Goal: Find specific page/section: Find specific page/section

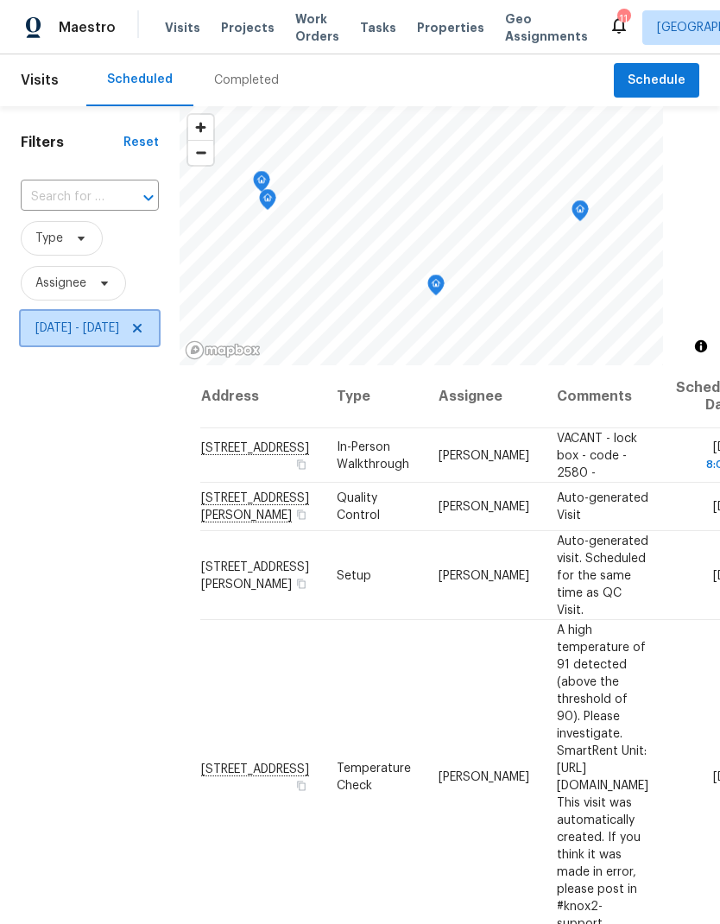
click at [159, 340] on span "Thu, Aug 21 - Thu, Aug 21" at bounding box center [90, 328] width 138 height 35
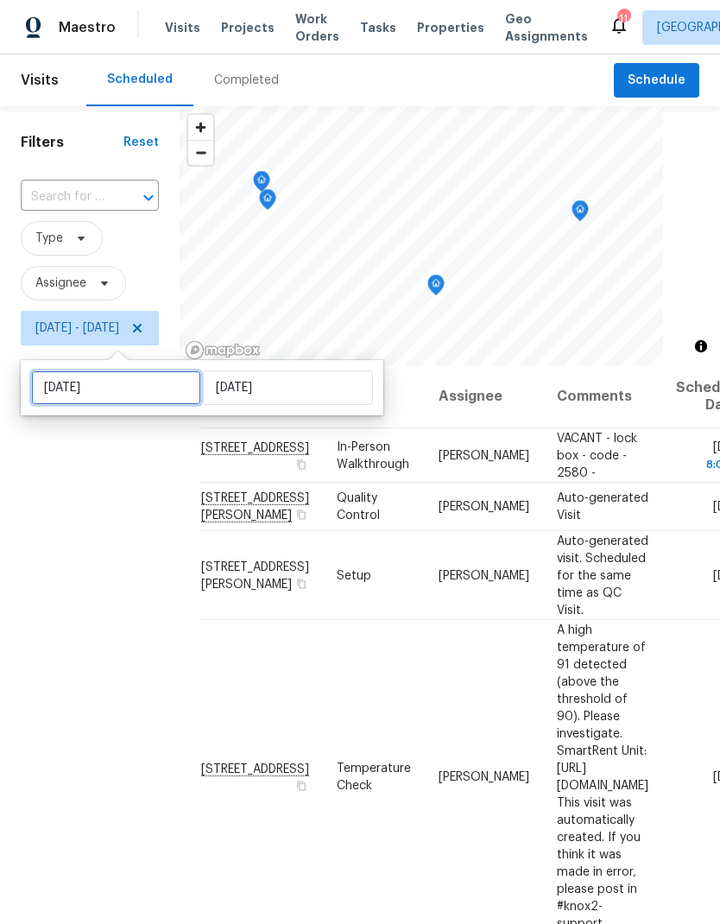
click at [150, 391] on input "Thu, Aug 21" at bounding box center [116, 388] width 170 height 35
select select "7"
select select "2025"
select select "8"
select select "2025"
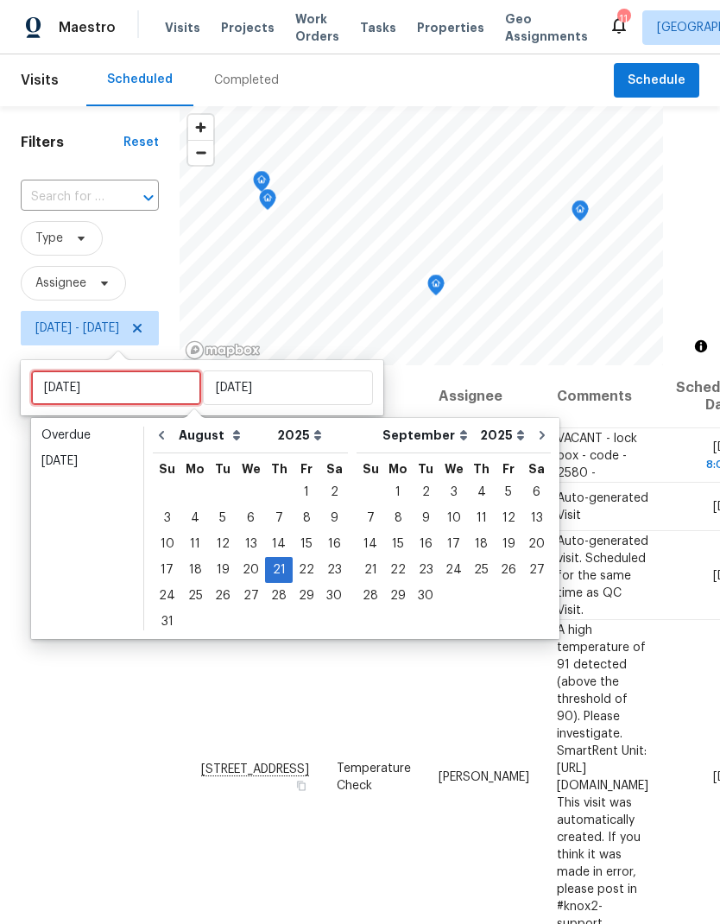
type input "[DATE]"
click at [298, 575] on div "22" at bounding box center [307, 570] width 28 height 24
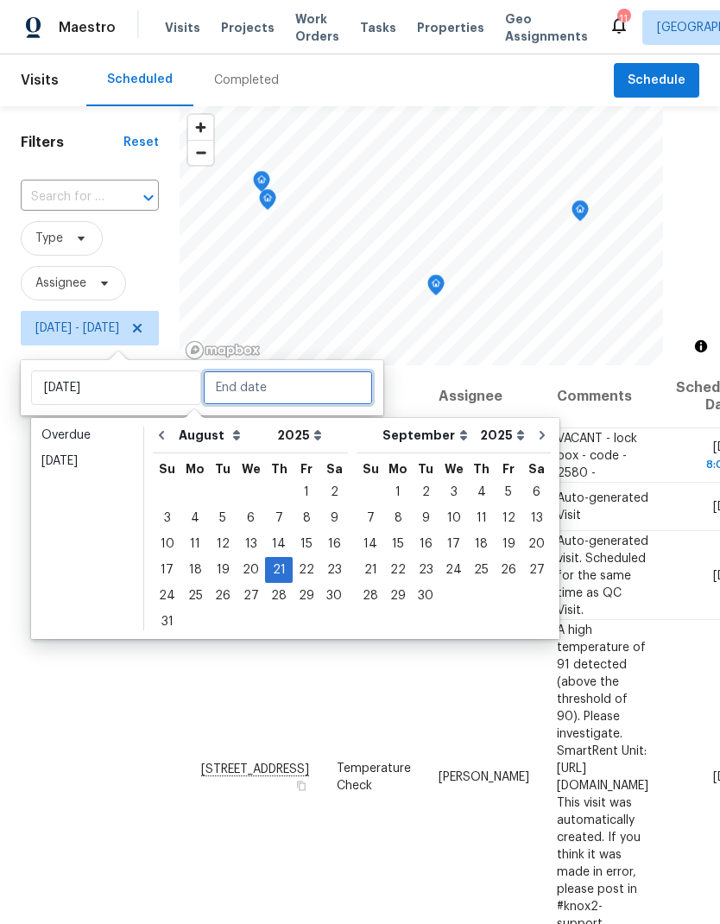
type input "[DATE]"
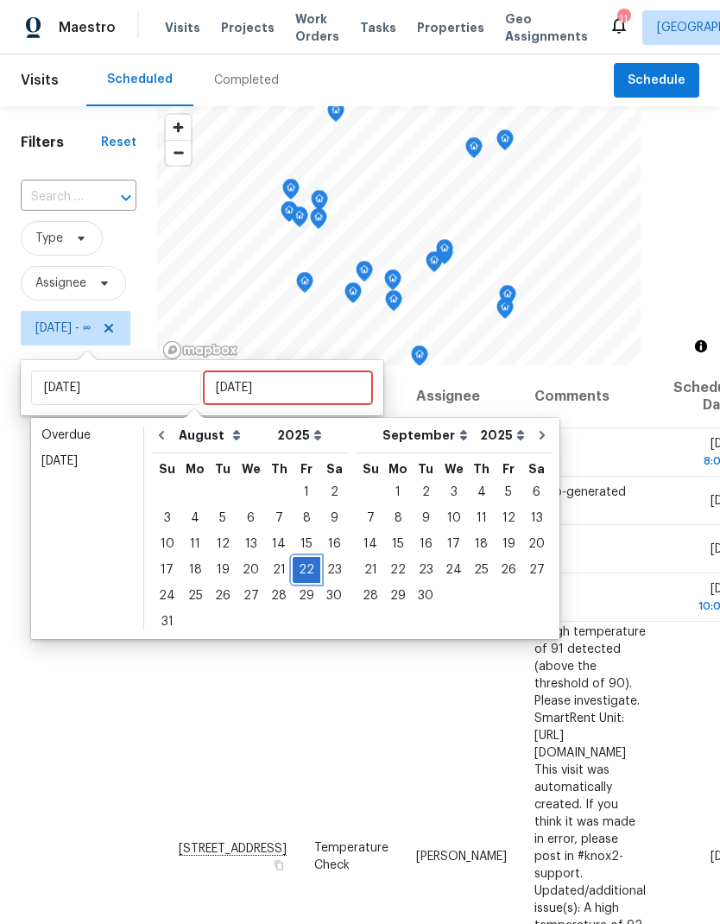
click at [301, 571] on div "22" at bounding box center [307, 570] width 28 height 24
type input "[DATE]"
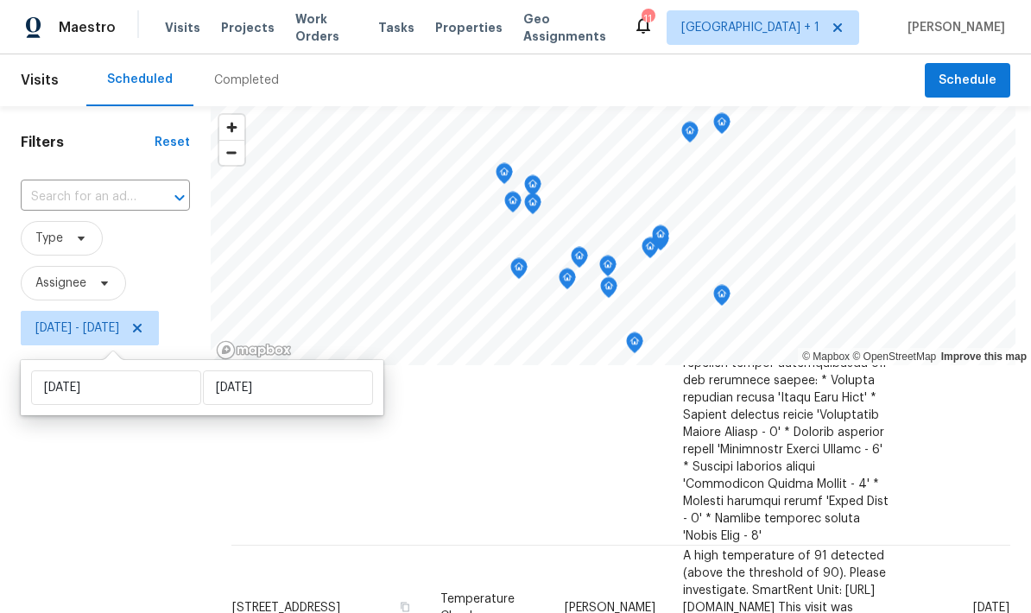
click at [120, 535] on div "Filters Reset ​ Type Assignee Fri, Aug 22 - Fri, Aug 22" at bounding box center [105, 481] width 211 height 750
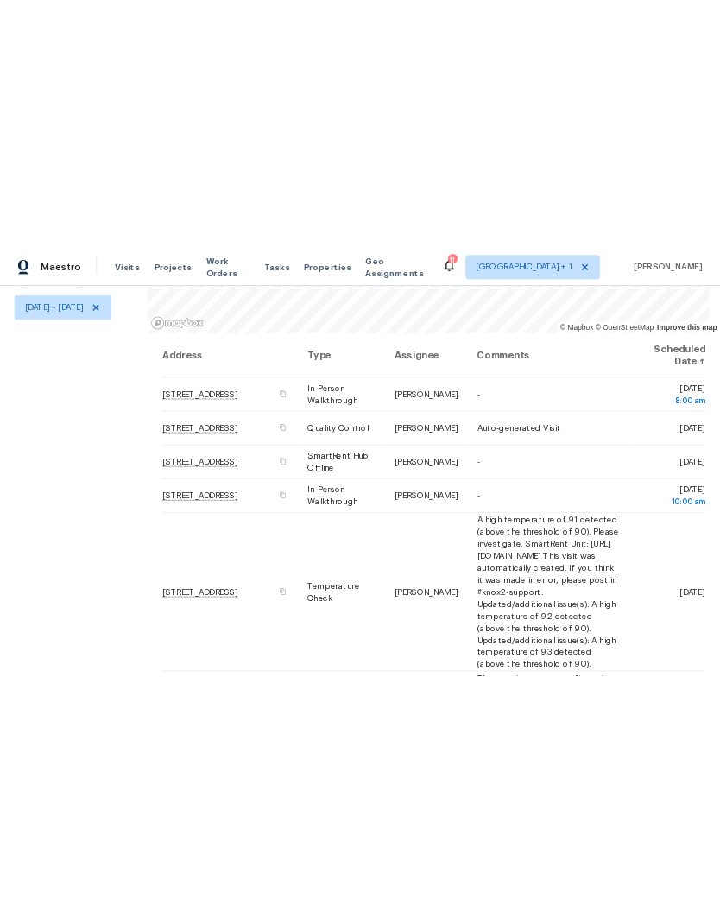
scroll to position [181, 0]
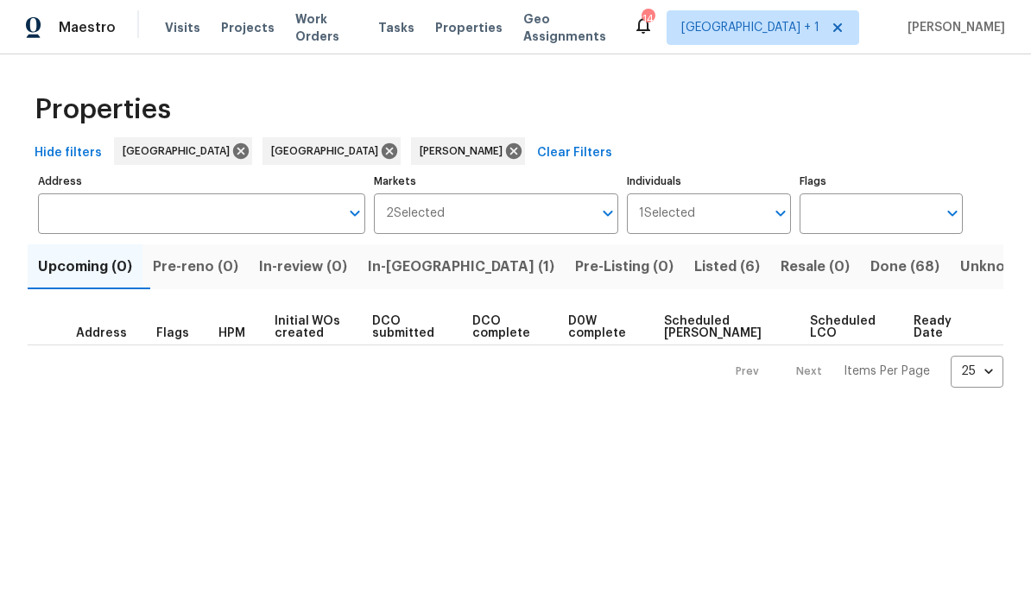
click at [128, 177] on label "Address" at bounding box center [201, 181] width 327 height 10
click at [128, 193] on input "Address" at bounding box center [188, 213] width 301 height 41
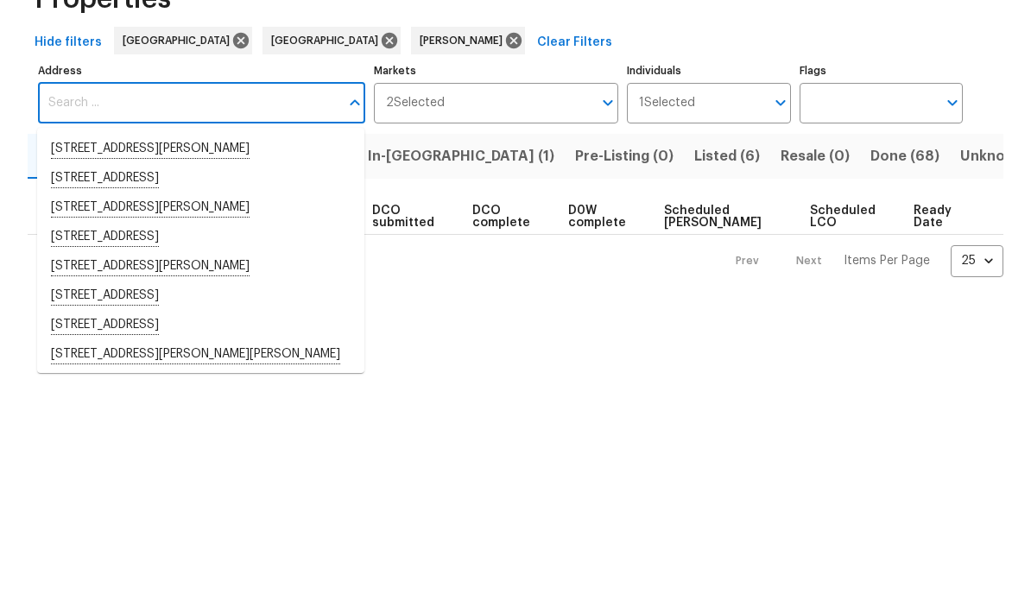
click at [719, 137] on div "Hide filters [GEOGRAPHIC_DATA] Riverside [PERSON_NAME] Clear Filters" at bounding box center [516, 153] width 976 height 32
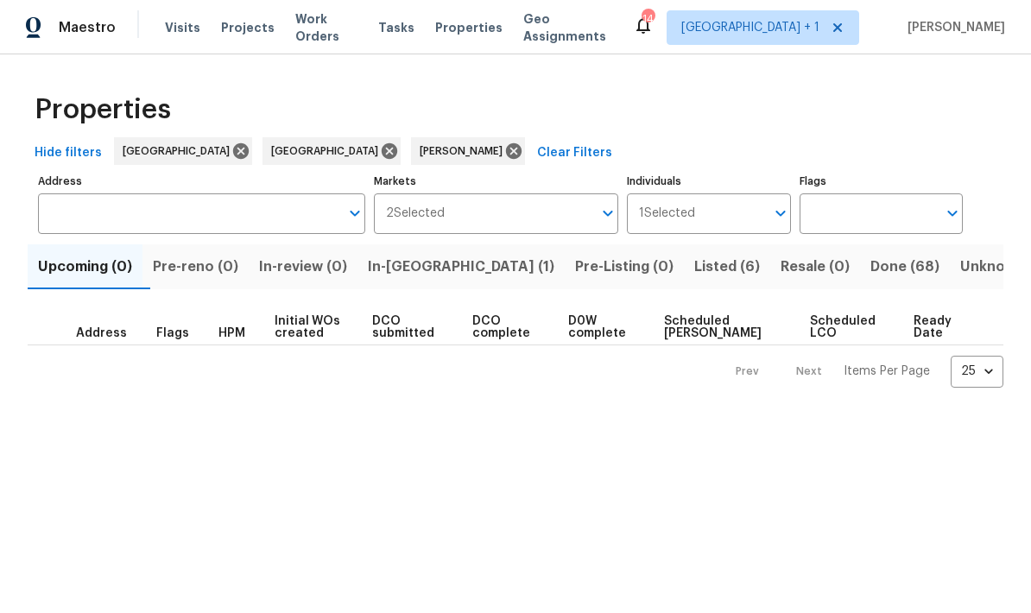
click at [321, 27] on span "Work Orders" at bounding box center [326, 27] width 62 height 35
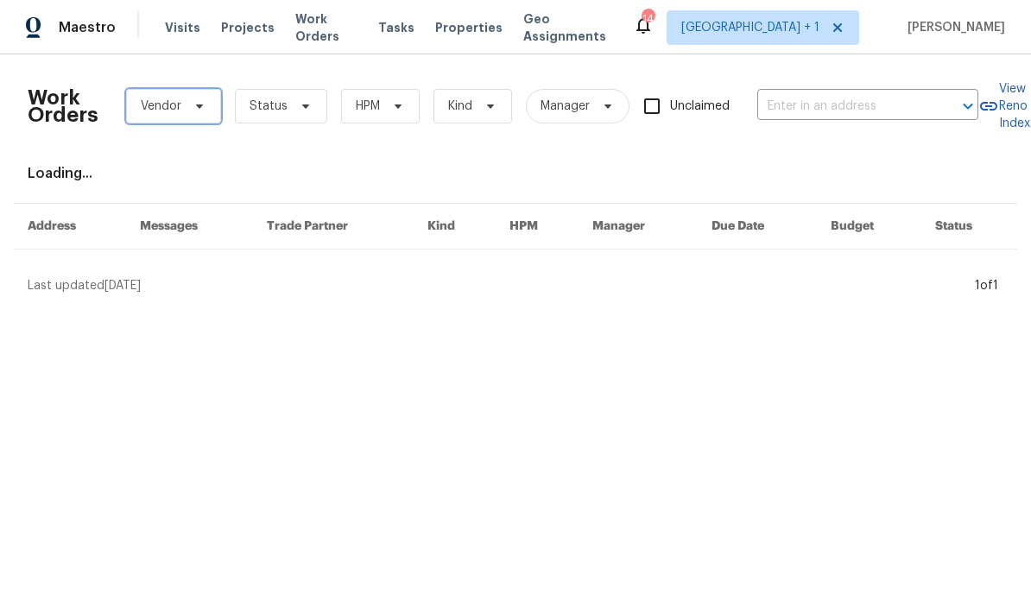
click at [206, 93] on span "Vendor" at bounding box center [173, 106] width 95 height 35
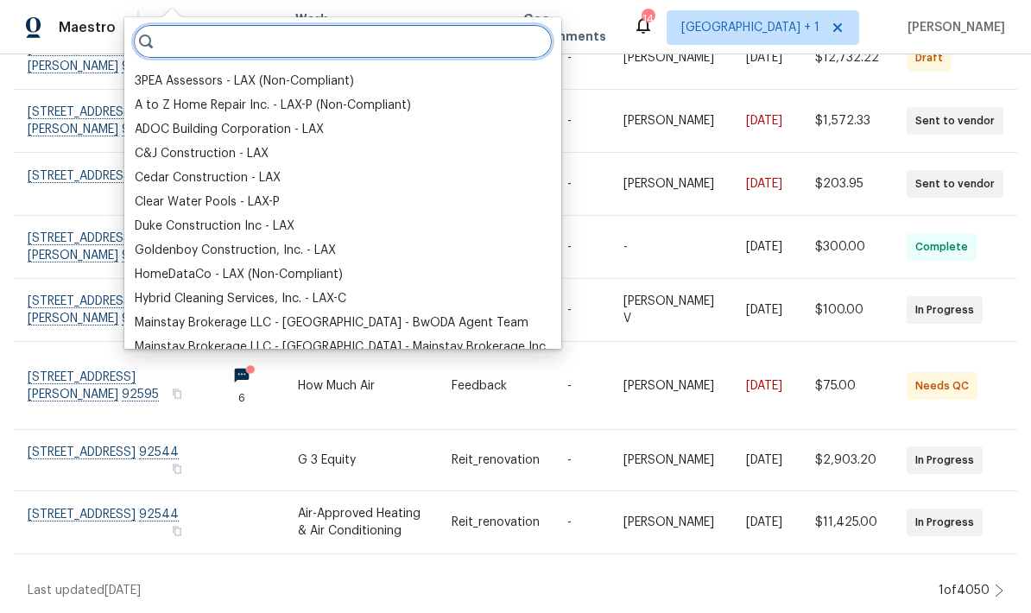
click at [254, 42] on input "search" at bounding box center [343, 41] width 420 height 35
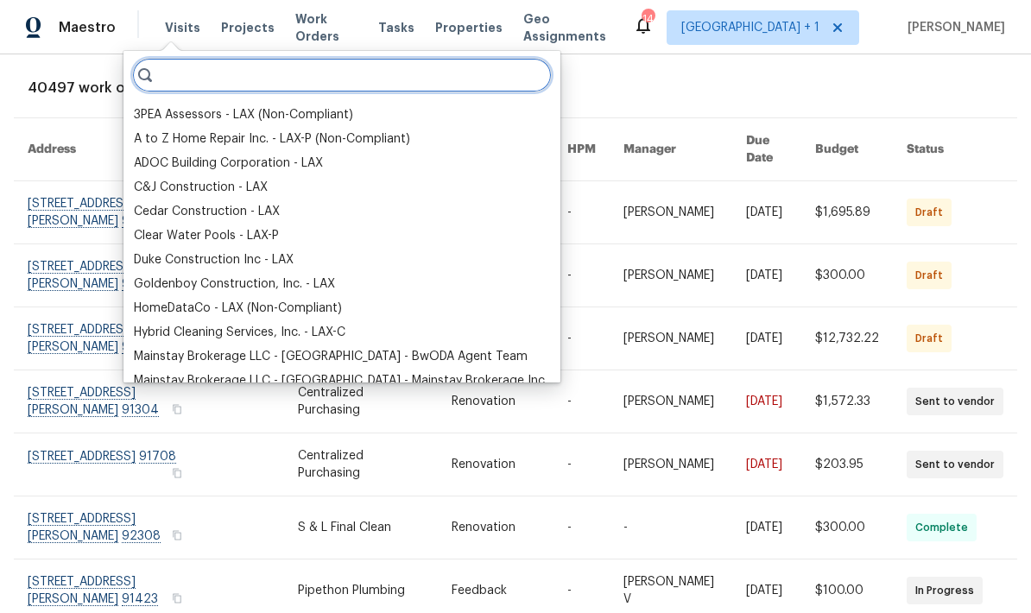
click at [208, 75] on input "search" at bounding box center [342, 75] width 420 height 35
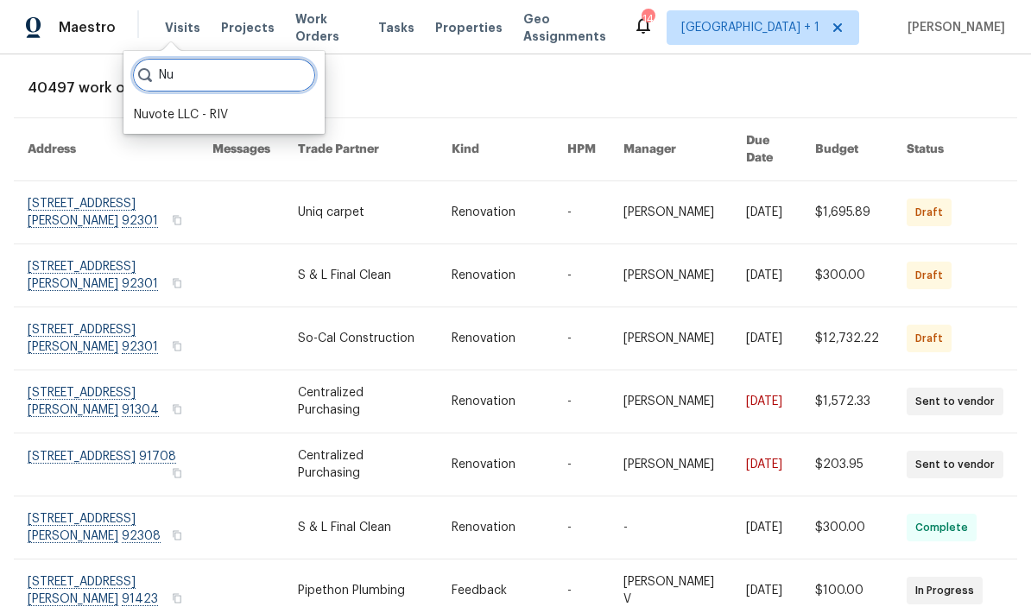
type input "Nu"
click at [164, 110] on div "Nuvote LLC - RIV" at bounding box center [181, 114] width 94 height 17
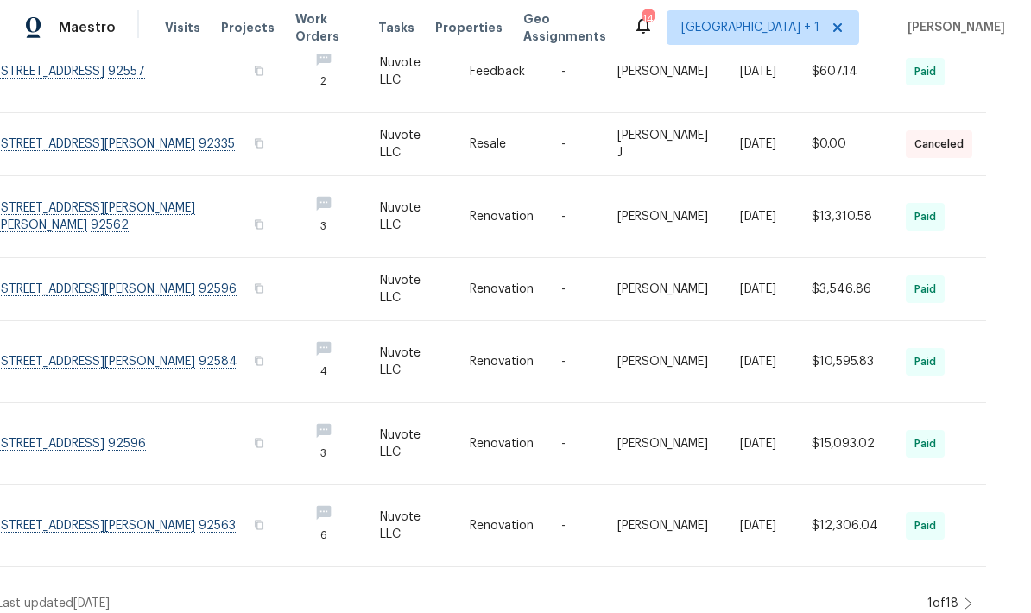
scroll to position [462, 32]
